Goal: Task Accomplishment & Management: Manage account settings

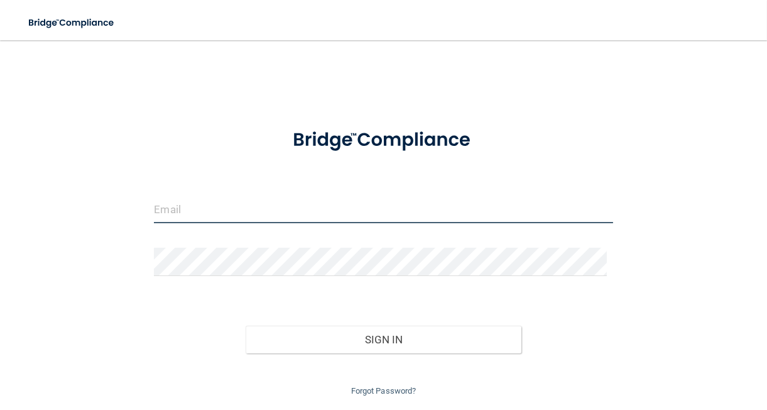
type input "[PERSON_NAME][EMAIL_ADDRESS][DOMAIN_NAME]"
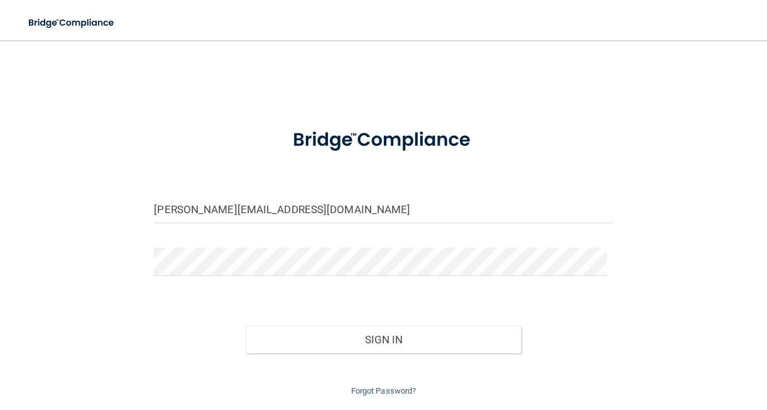
click at [336, 320] on div "Sign In" at bounding box center [382, 326] width 477 height 53
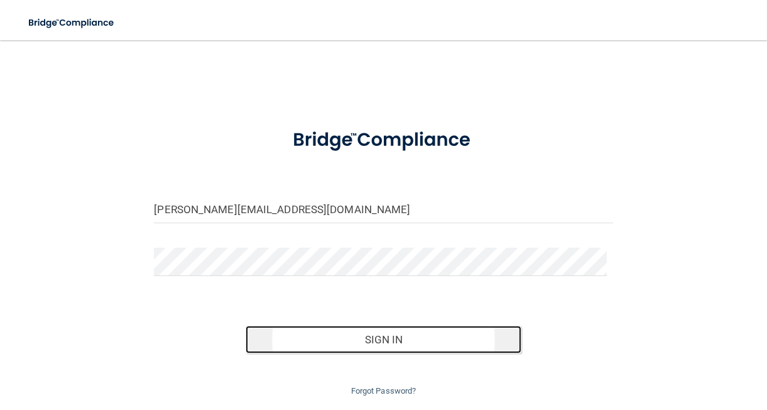
click at [311, 336] on button "Sign In" at bounding box center [383, 339] width 275 height 28
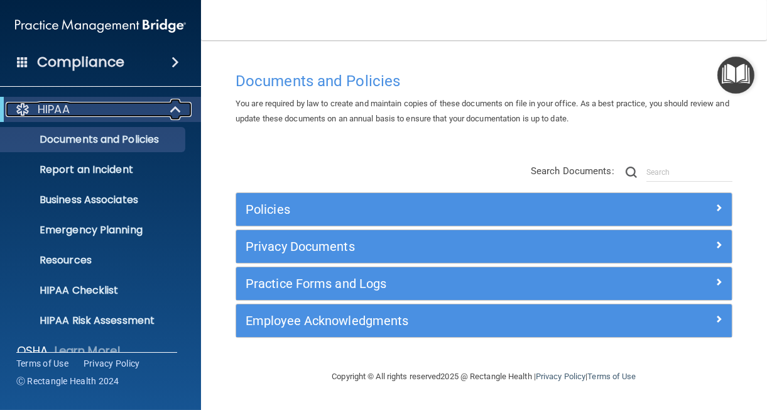
click at [173, 112] on span at bounding box center [176, 109] width 11 height 15
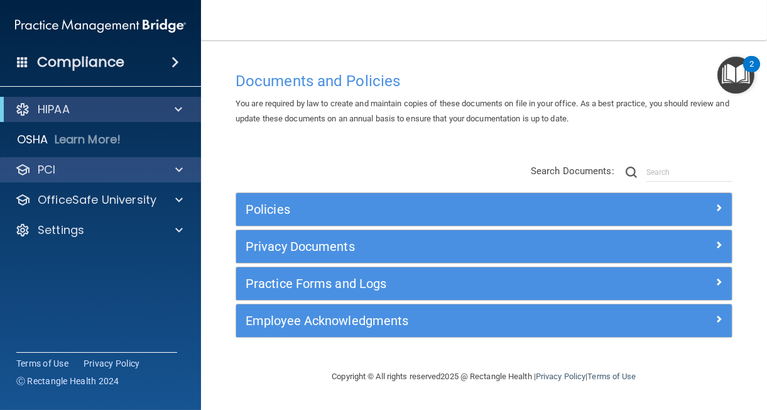
click at [174, 180] on div "PCI" at bounding box center [101, 169] width 202 height 25
click at [176, 171] on span at bounding box center [179, 169] width 8 height 15
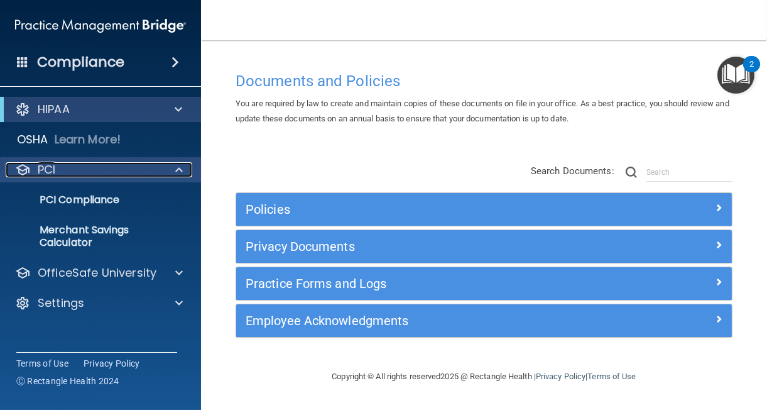
click at [176, 171] on span at bounding box center [179, 169] width 8 height 15
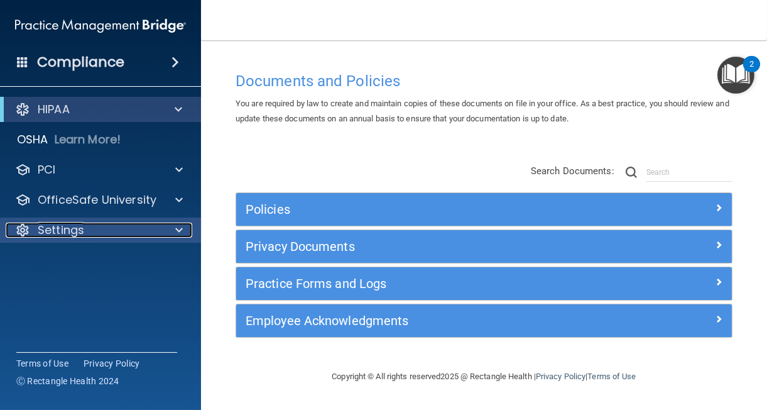
click at [181, 232] on span at bounding box center [179, 229] width 8 height 15
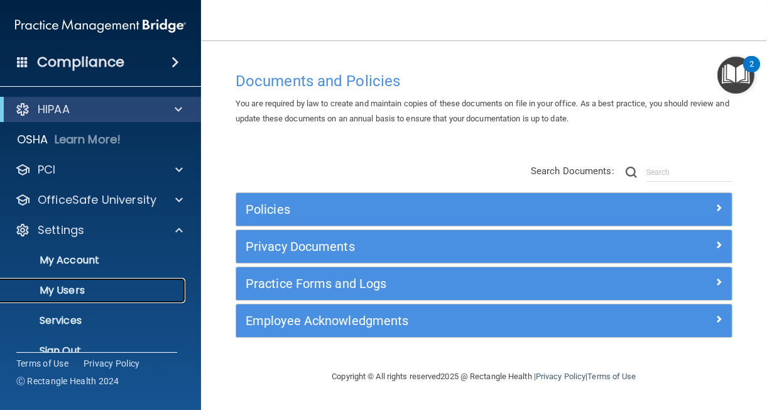
click at [99, 281] on link "My Users" at bounding box center [86, 290] width 198 height 25
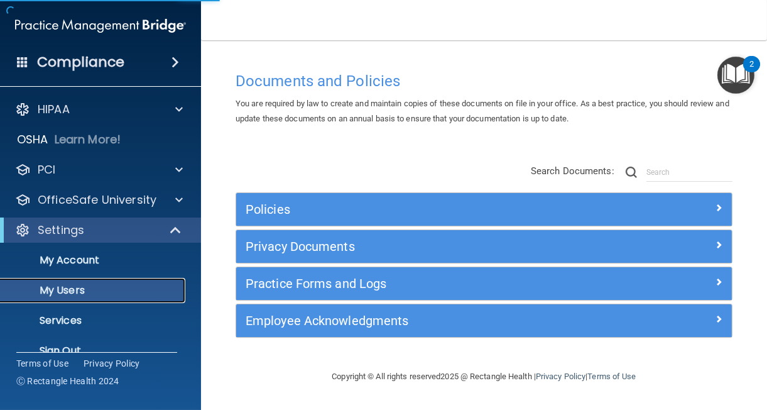
select select "20"
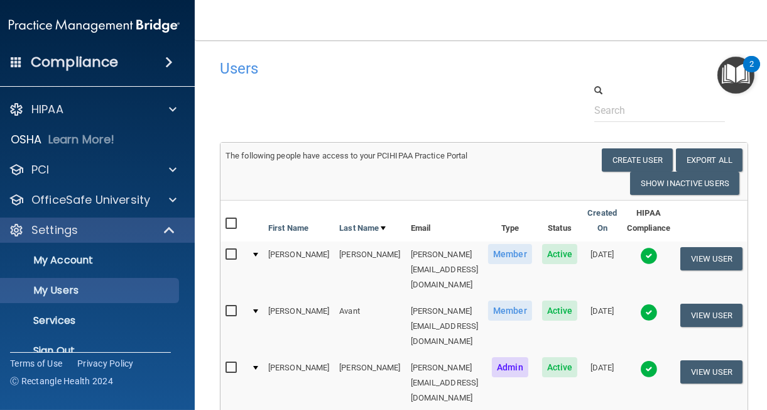
click at [756, 102] on div at bounding box center [666, 103] width 182 height 38
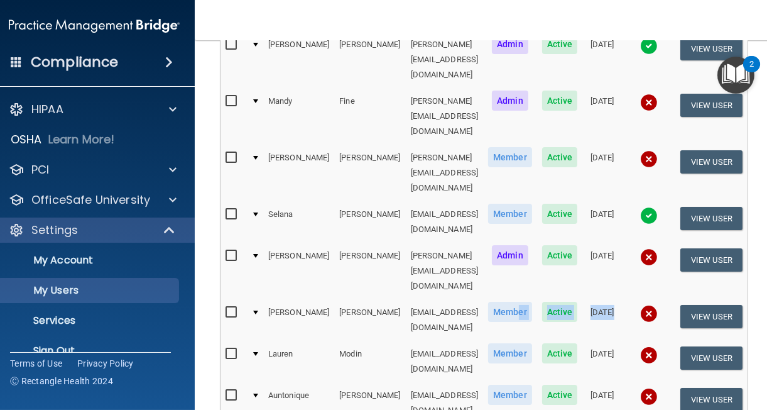
drag, startPoint x: 646, startPoint y: 140, endPoint x: 516, endPoint y: 143, distance: 129.4
click at [516, 299] on tr "[PERSON_NAME] [EMAIL_ADDRESS][DOMAIN_NAME] Member Active [DATE] View User" at bounding box center [483, 319] width 527 height 41
click at [717, 305] on button "View User" at bounding box center [711, 316] width 62 height 23
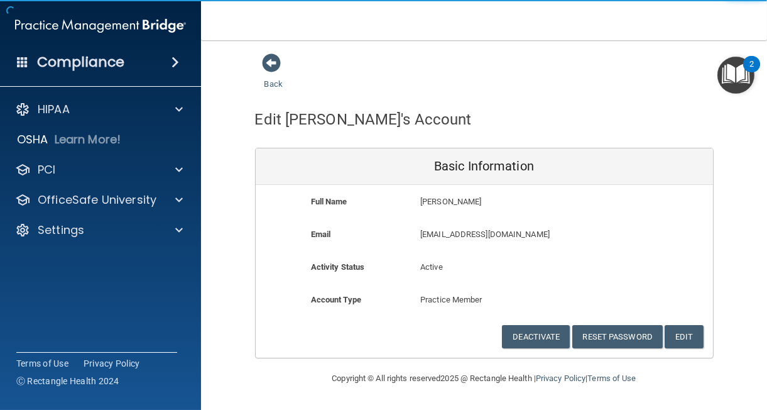
click at [399, 252] on div "Email [EMAIL_ADDRESS][DOMAIN_NAME] [EMAIL_ADDRESS][DOMAIN_NAME]" at bounding box center [484, 243] width 457 height 33
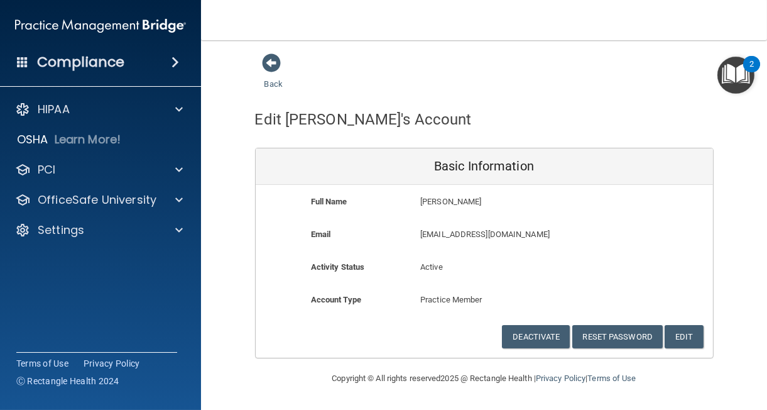
click at [695, 207] on div "Full Name [PERSON_NAME] [PERSON_NAME]" at bounding box center [484, 205] width 457 height 23
